Goal: Information Seeking & Learning: Learn about a topic

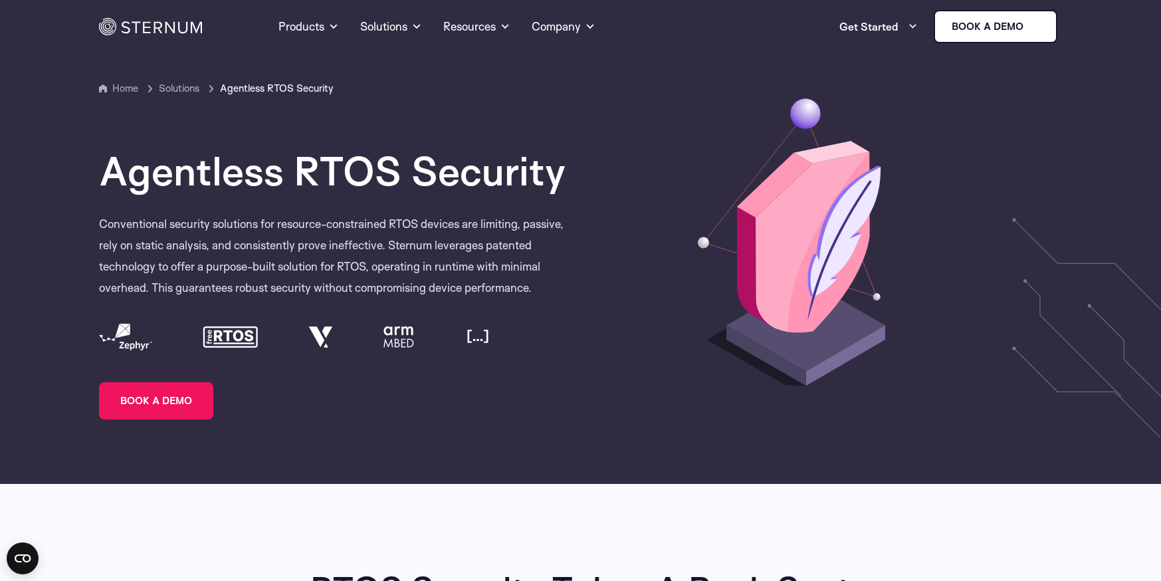
click at [178, 23] on img at bounding box center [150, 26] width 103 height 17
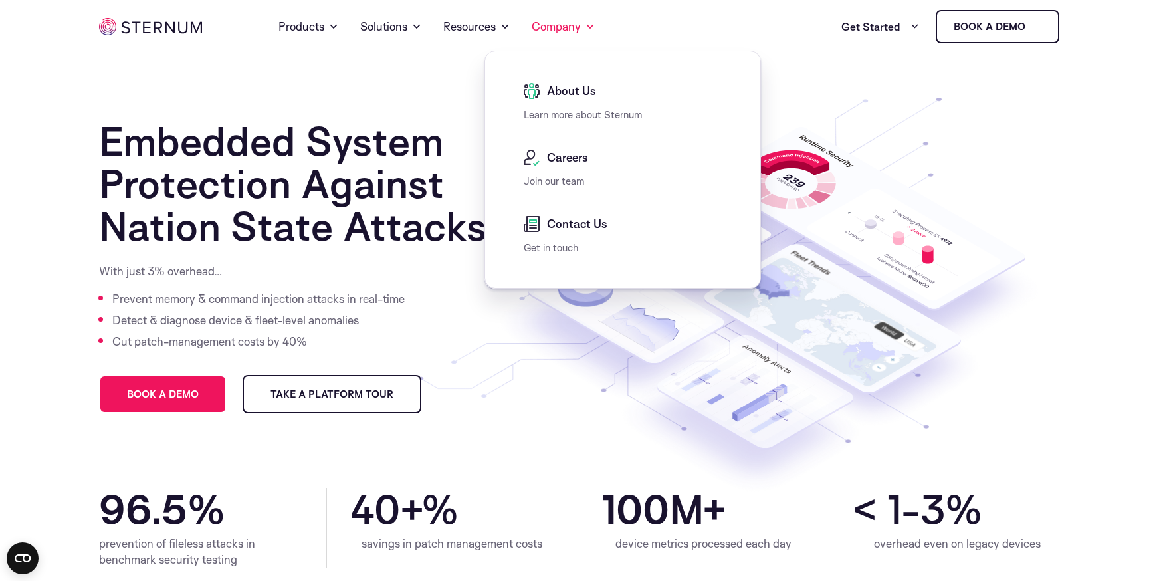
click at [566, 102] on div "About Us" at bounding box center [626, 95] width 205 height 24
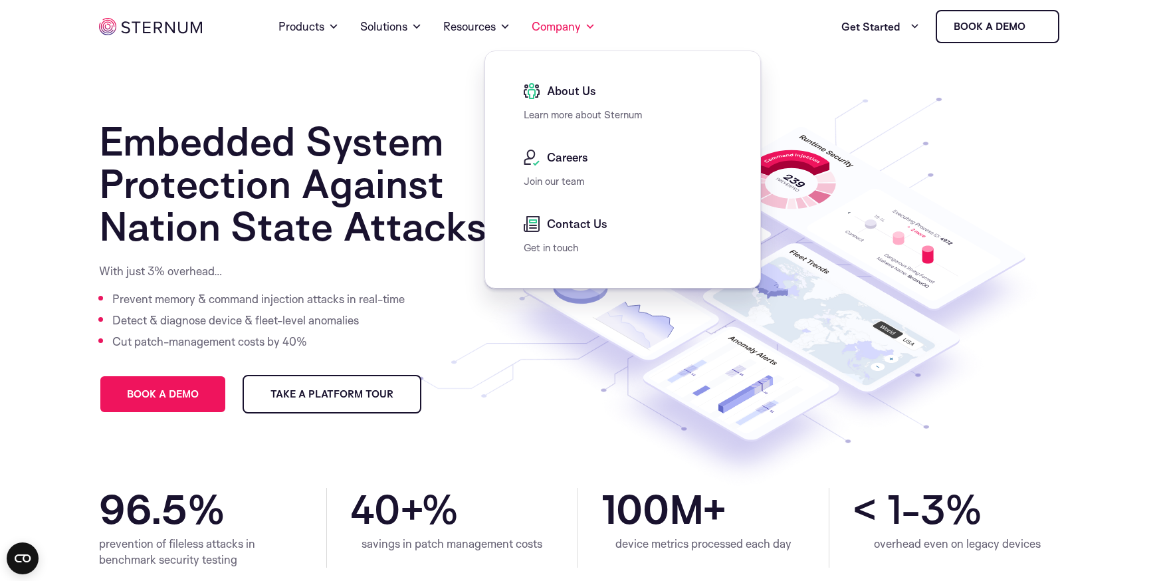
click at [570, 94] on span "About Us" at bounding box center [570, 91] width 53 height 16
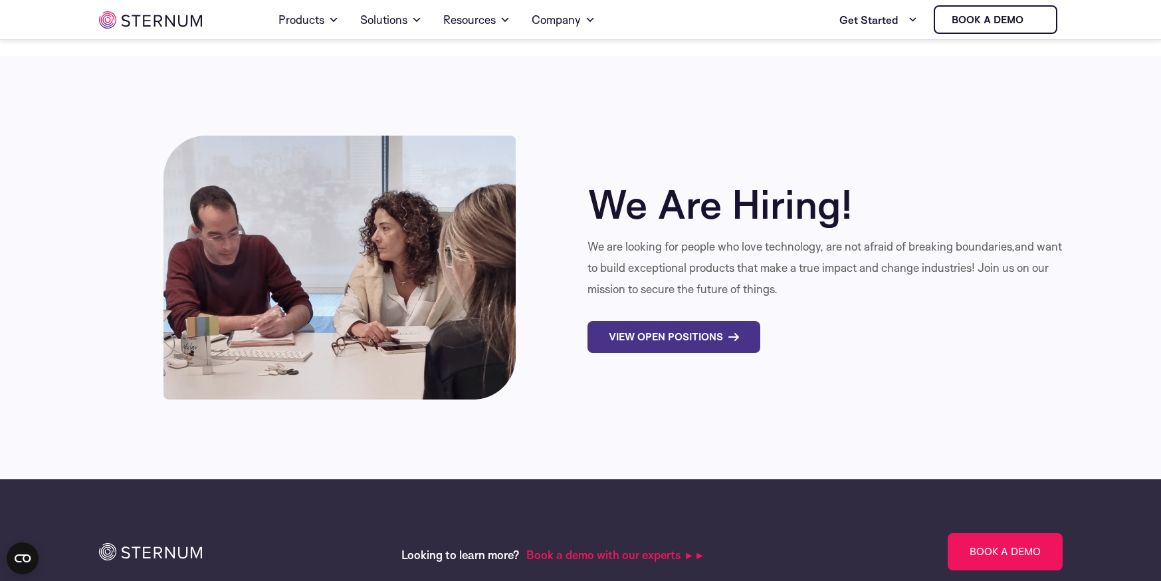
scroll to position [4445, 0]
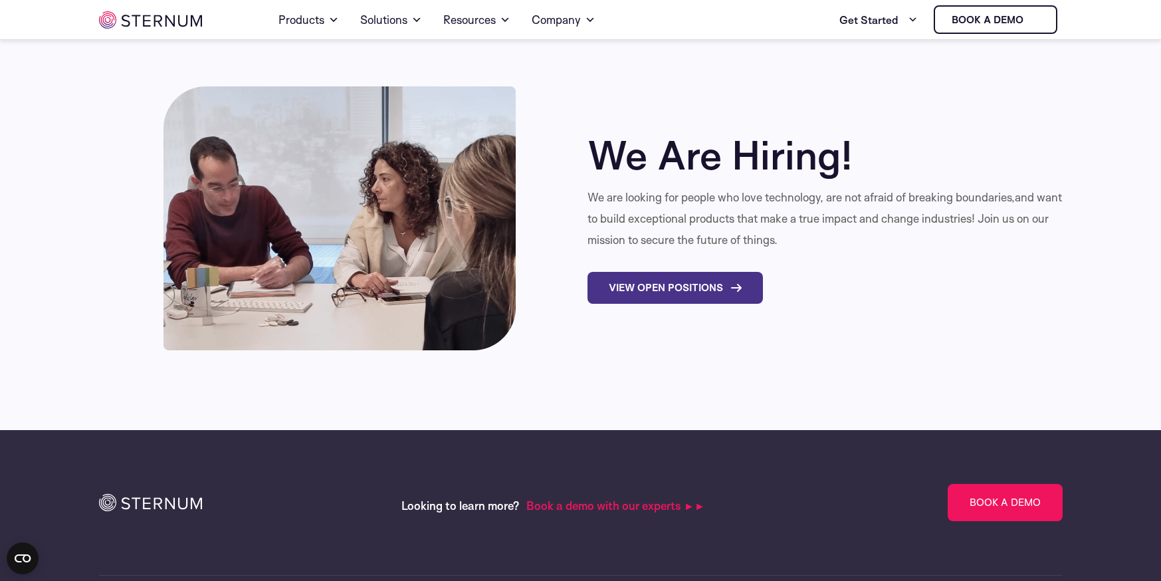
click at [741, 284] on icon at bounding box center [736, 288] width 11 height 8
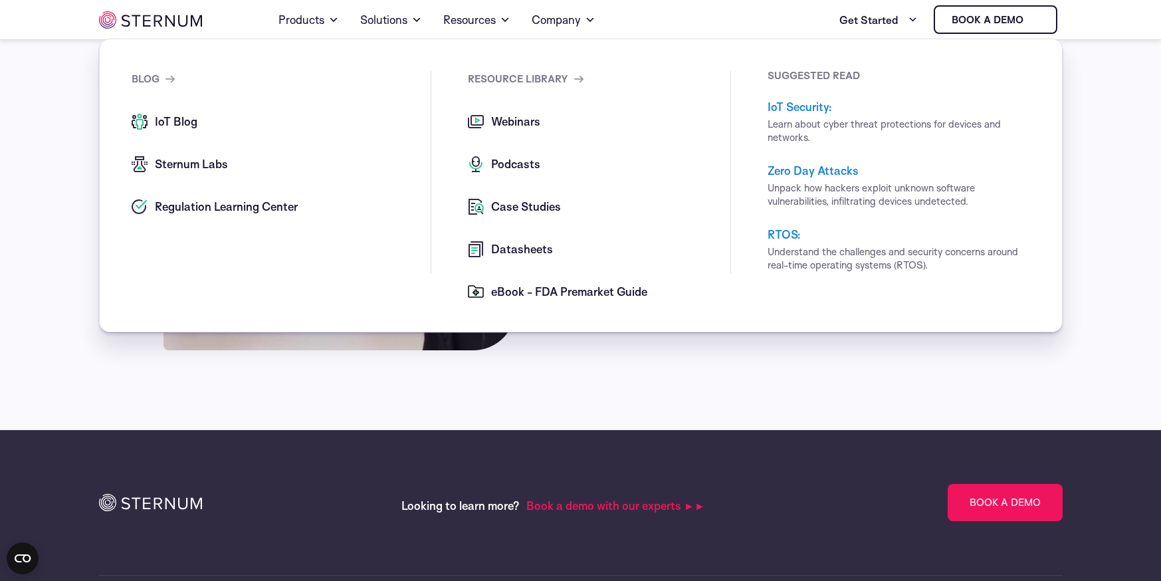
click at [789, 232] on link "RTOS:" at bounding box center [784, 234] width 33 height 14
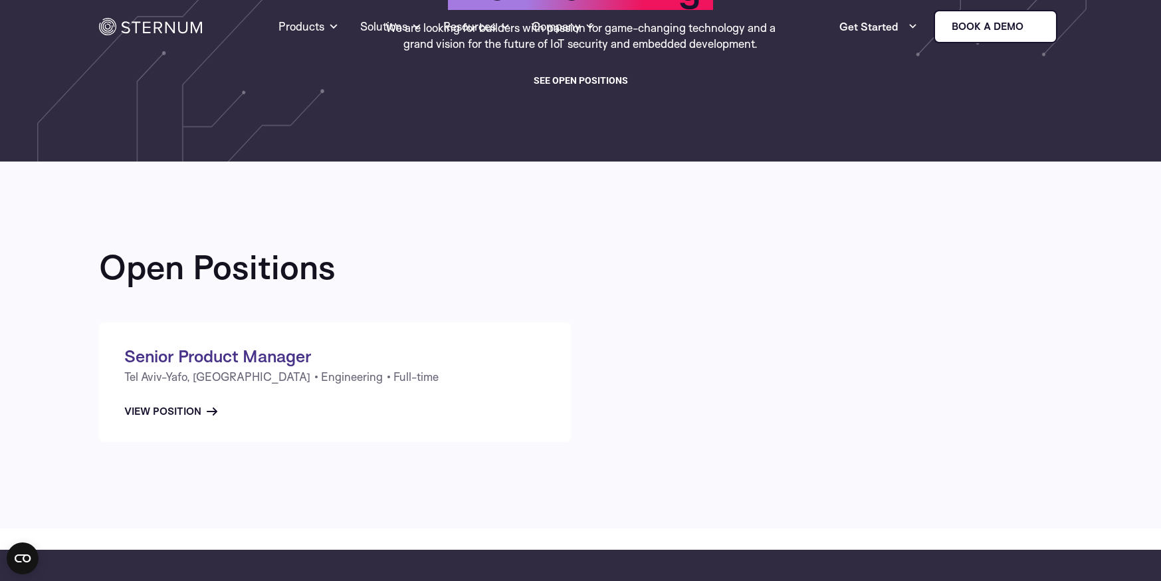
scroll to position [257, 0]
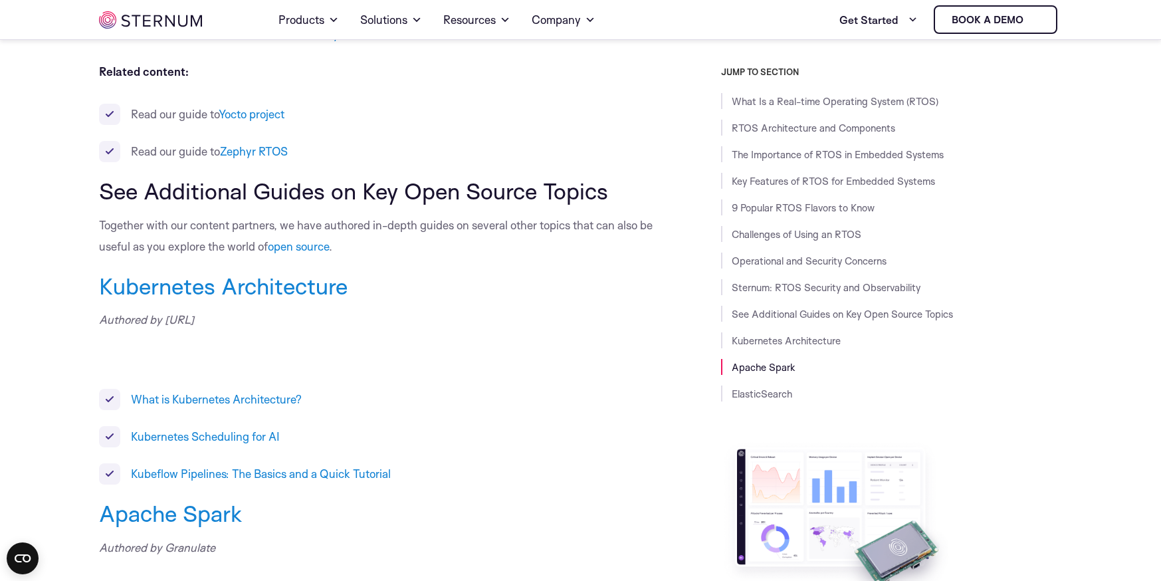
scroll to position [8498, 0]
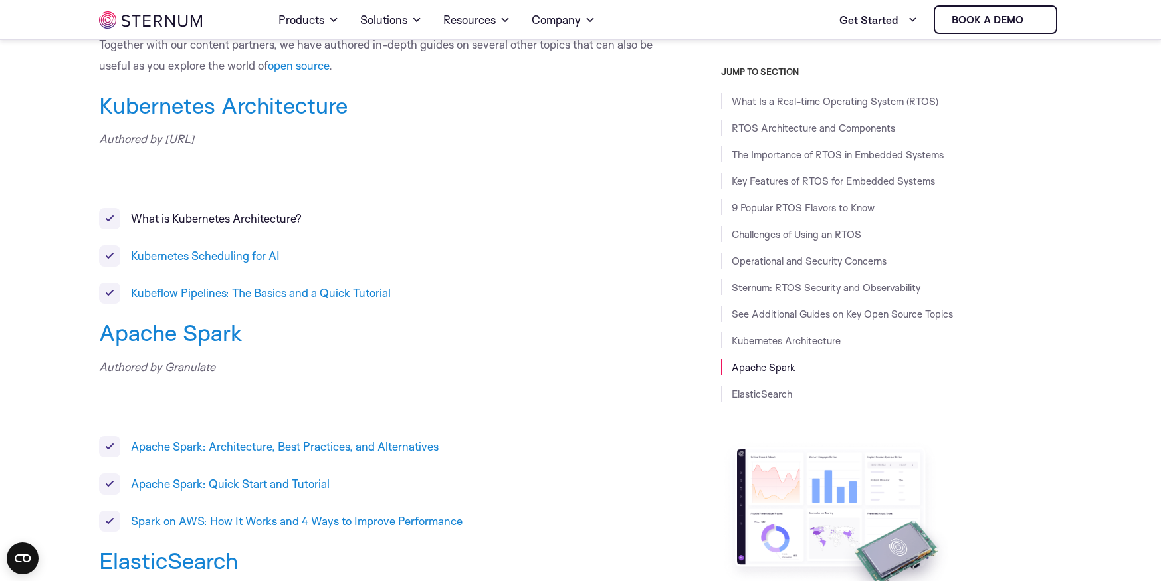
click at [201, 229] on li "What is Kubernetes Architecture?" at bounding box center [380, 218] width 562 height 21
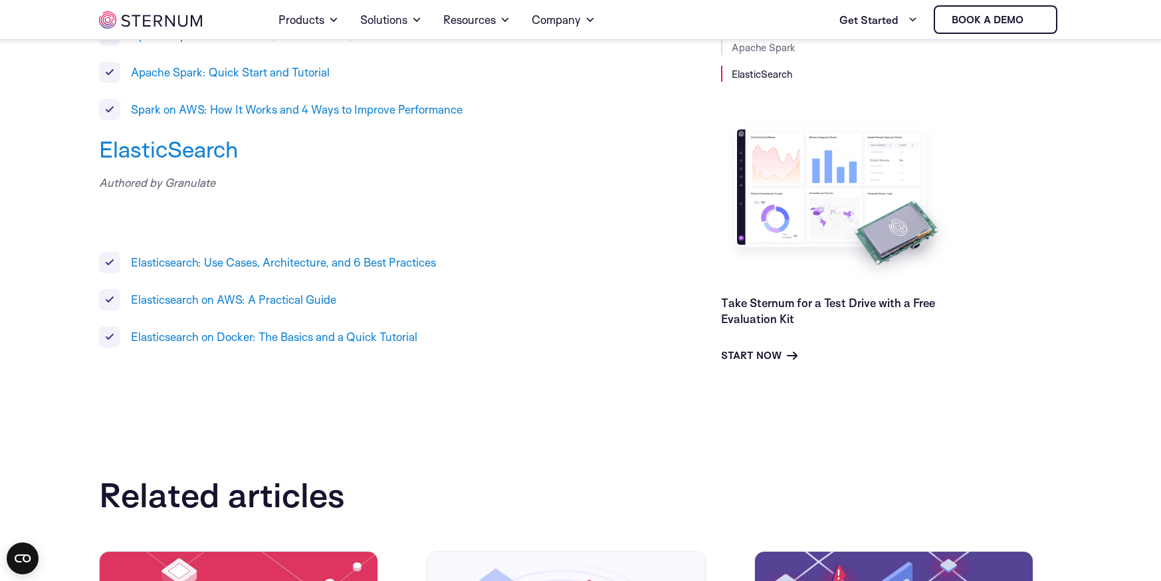
scroll to position [8964, 0]
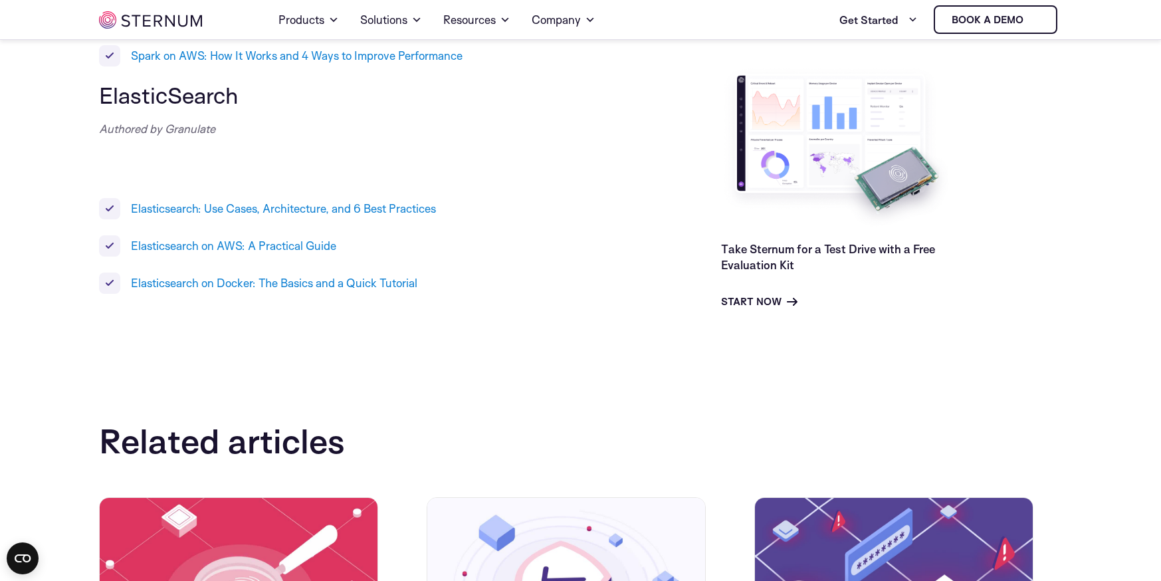
click at [175, 109] on span "ElasticSearch" at bounding box center [168, 95] width 139 height 28
